Goal: Information Seeking & Learning: Check status

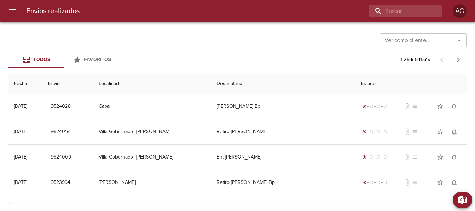
click at [391, 18] on div "Envios realizados AG" at bounding box center [237, 11] width 475 height 22
click at [391, 12] on input "buscar" at bounding box center [385, 11] width 89 height 12
paste input "264708"
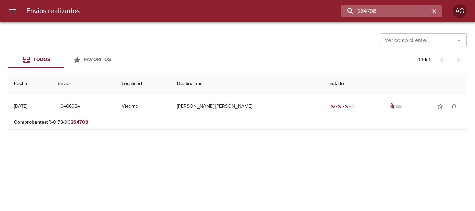
click at [388, 14] on input "264708" at bounding box center [385, 11] width 89 height 12
click at [388, 14] on input "9466984" at bounding box center [385, 11] width 89 height 12
paste input "265682"
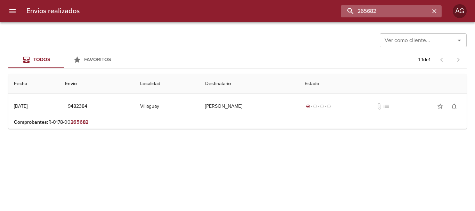
click at [377, 10] on input "265682" at bounding box center [385, 11] width 89 height 12
click at [377, 10] on input "9482384" at bounding box center [385, 11] width 89 height 12
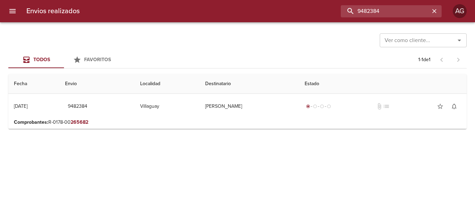
paste input "35291"
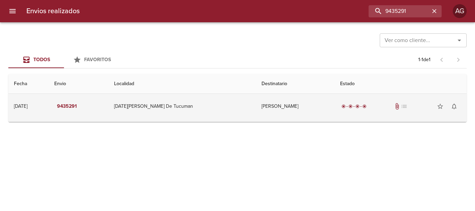
click at [288, 116] on td "[PERSON_NAME]" at bounding box center [295, 106] width 79 height 25
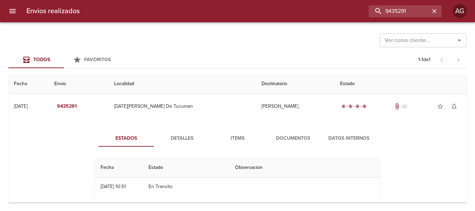
click at [289, 136] on span "Documentos" at bounding box center [293, 138] width 47 height 9
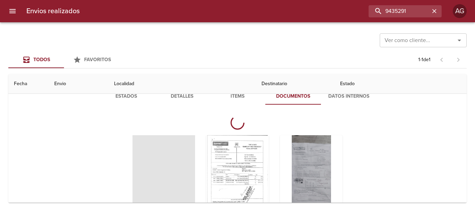
scroll to position [70, 0]
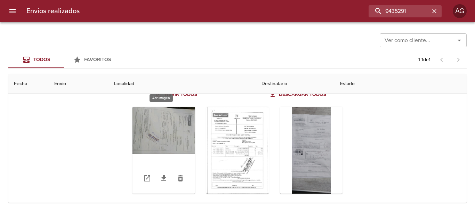
click at [180, 131] on div "Tabla de envíos del cliente" at bounding box center [164, 150] width 63 height 87
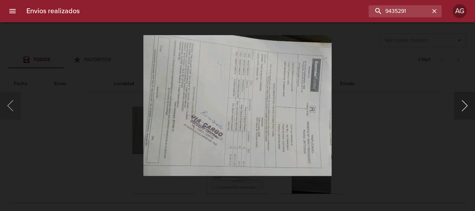
click at [462, 105] on button "Siguiente" at bounding box center [464, 106] width 21 height 28
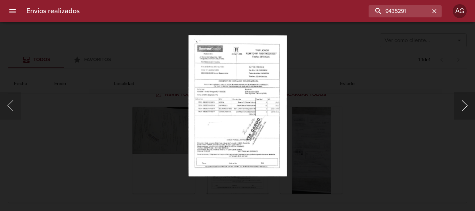
click at [462, 107] on button "Siguiente" at bounding box center [464, 106] width 21 height 28
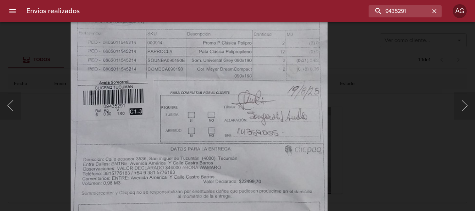
click at [272, 175] on img "Lightbox" at bounding box center [198, 85] width 257 height 571
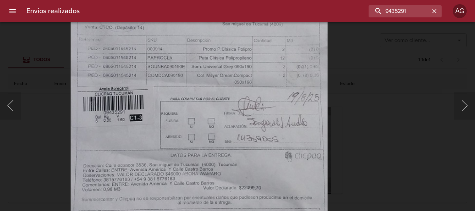
click at [272, 179] on img "Lightbox" at bounding box center [198, 92] width 257 height 571
click at [370, 154] on div "Lightbox" at bounding box center [237, 105] width 475 height 211
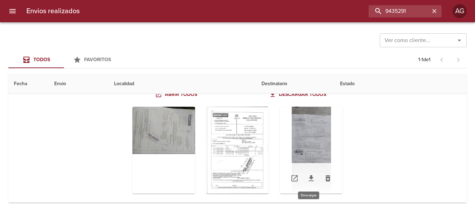
click at [307, 178] on icon "Tabla de envíos del cliente" at bounding box center [311, 178] width 8 height 8
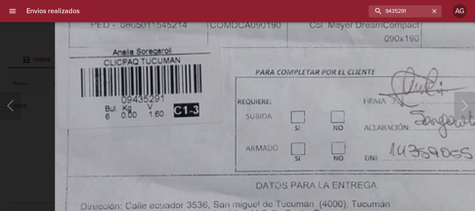
click at [261, 165] on img "Lightbox" at bounding box center [313, 58] width 516 height 1147
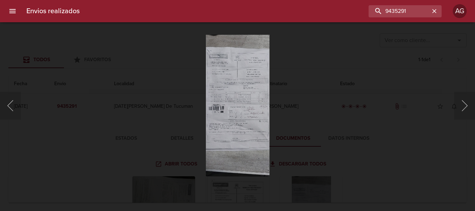
click at [350, 125] on div "Lightbox" at bounding box center [237, 105] width 475 height 211
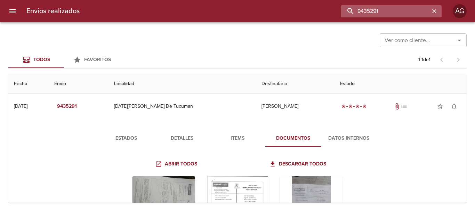
click at [406, 11] on input "9435291" at bounding box center [385, 11] width 89 height 12
paste input "135"
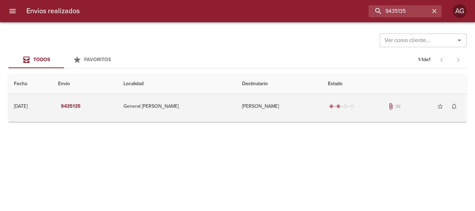
click at [322, 111] on td "radio_button_checked radio_button_checked radio_button_unchecked radio_button_u…" at bounding box center [394, 106] width 144 height 25
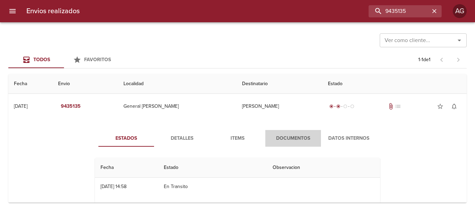
click at [299, 139] on span "Documentos" at bounding box center [293, 138] width 47 height 9
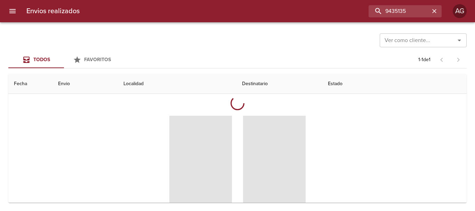
scroll to position [70, 0]
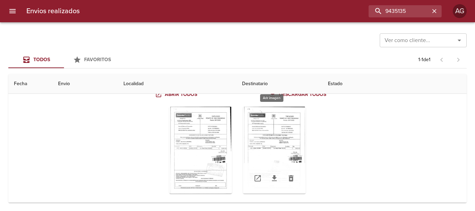
click at [278, 146] on div "Tabla de envíos del cliente" at bounding box center [274, 150] width 63 height 87
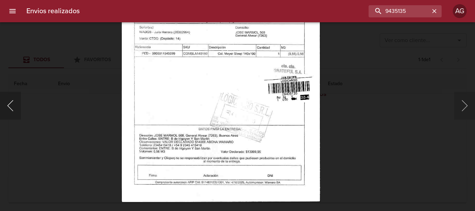
click at [18, 108] on button "Anterior" at bounding box center [10, 106] width 21 height 28
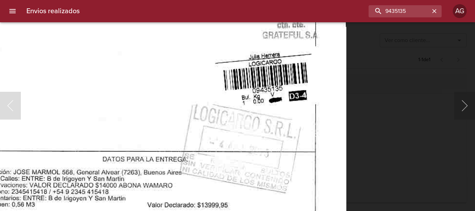
click at [254, 170] on img "Lightbox" at bounding box center [146, 19] width 399 height 571
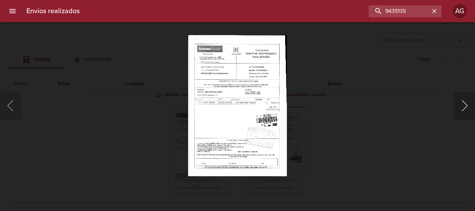
click at [464, 114] on button "Siguiente" at bounding box center [464, 106] width 21 height 28
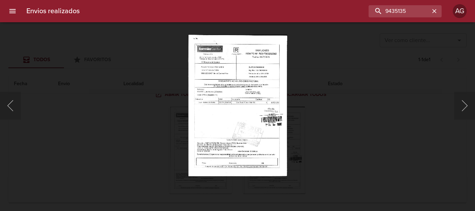
click at [139, 122] on div "Lightbox" at bounding box center [237, 105] width 475 height 211
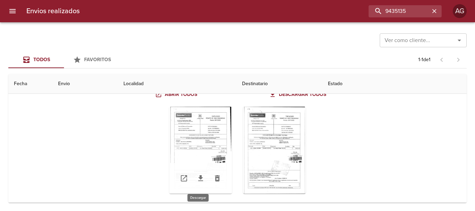
click at [199, 182] on icon "Tabla de envíos del cliente" at bounding box center [201, 178] width 8 height 8
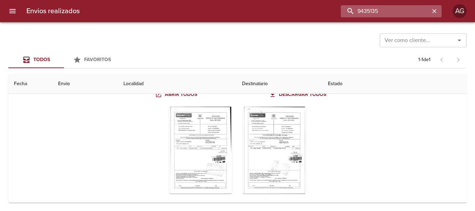
click at [385, 11] on input "9435135" at bounding box center [385, 11] width 89 height 12
paste input "SUCESION DE [PERSON_NAME] [PERSON_NAME]"
type input "SUCESION DE [PERSON_NAME] [PERSON_NAME]"
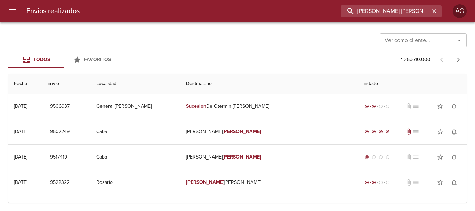
scroll to position [0, 0]
click at [433, 12] on icon "button" at bounding box center [434, 11] width 4 height 4
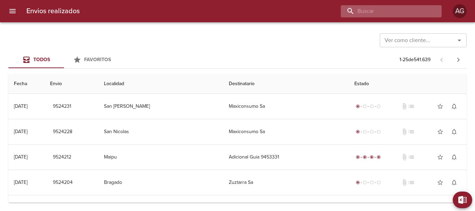
click at [399, 8] on input "buscar" at bounding box center [385, 11] width 89 height 12
paste input "246970"
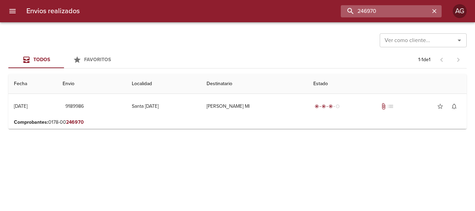
click at [399, 8] on input "246970" at bounding box center [385, 11] width 89 height 12
click at [399, 8] on input "9189986" at bounding box center [385, 11] width 89 height 12
type input "9189986"
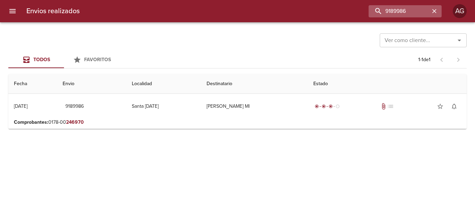
click at [435, 13] on icon "button" at bounding box center [434, 11] width 7 height 7
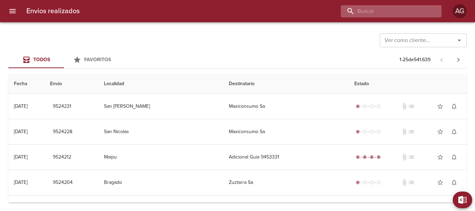
click at [422, 6] on input "buscar" at bounding box center [385, 11] width 89 height 12
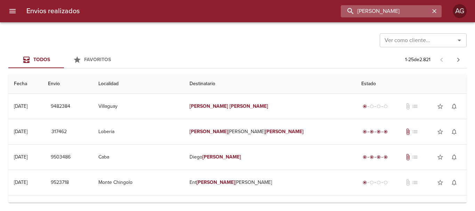
click at [385, 11] on input "[PERSON_NAME]" at bounding box center [385, 11] width 89 height 12
click at [385, 11] on input "9482384" at bounding box center [385, 11] width 89 height 12
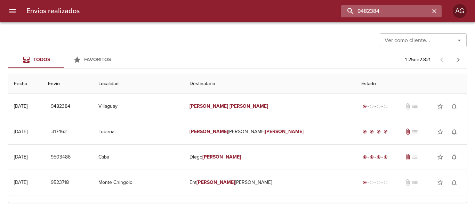
paste input "0536"
type input "9480536"
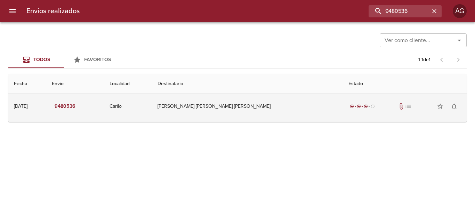
click at [301, 99] on td "[PERSON_NAME] [PERSON_NAME] [PERSON_NAME]" at bounding box center [247, 106] width 191 height 25
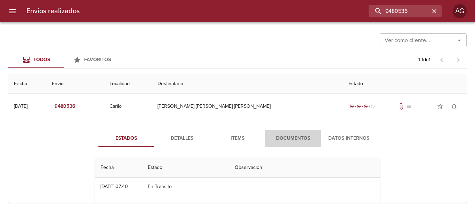
click at [282, 136] on span "Documentos" at bounding box center [293, 138] width 47 height 9
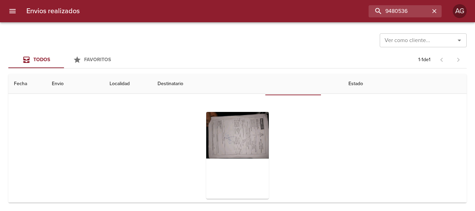
scroll to position [67, 0]
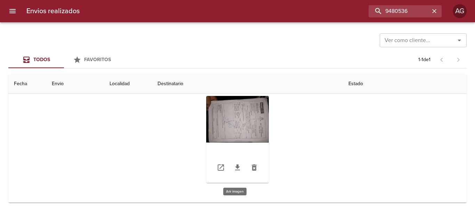
click at [240, 130] on div "Tabla de envíos del cliente" at bounding box center [237, 139] width 63 height 87
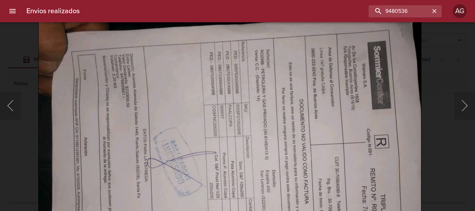
click at [226, 115] on img "Lightbox" at bounding box center [229, 144] width 383 height 285
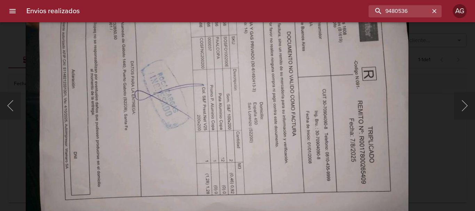
click at [424, 121] on div "Lightbox" at bounding box center [237, 105] width 475 height 211
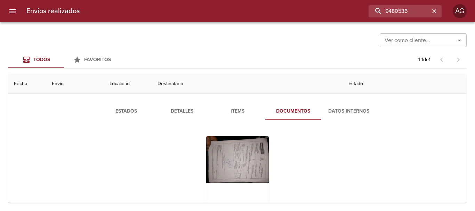
scroll to position [0, 0]
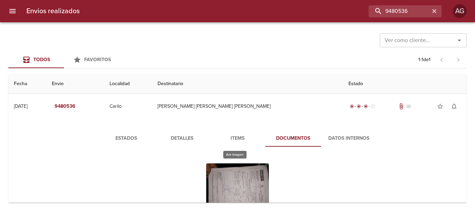
click at [236, 191] on div "Tabla de envíos del cliente" at bounding box center [237, 206] width 63 height 87
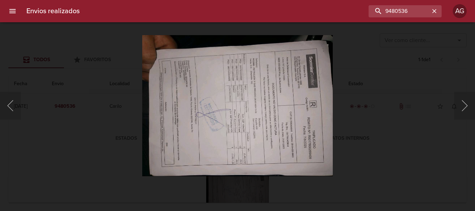
click at [264, 80] on img "Lightbox" at bounding box center [237, 106] width 191 height 142
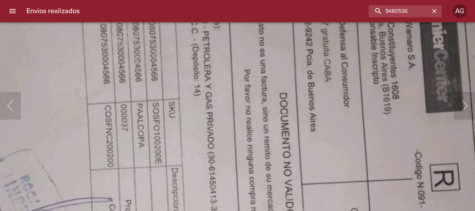
click at [229, 90] on img "Lightbox" at bounding box center [140, 183] width 770 height 571
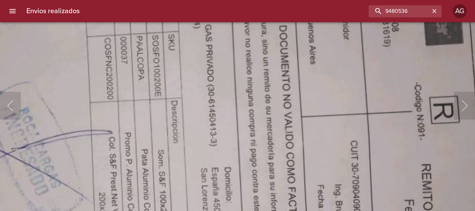
click at [244, 119] on img "Lightbox" at bounding box center [139, 116] width 770 height 571
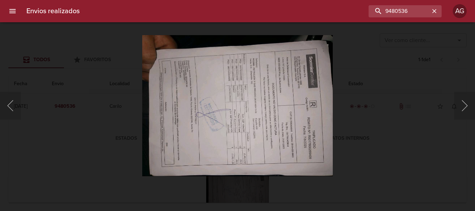
click at [346, 143] on div "Lightbox" at bounding box center [237, 105] width 475 height 211
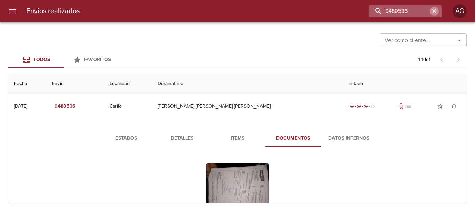
click at [432, 11] on icon "button" at bounding box center [434, 11] width 7 height 7
